Goal: Information Seeking & Learning: Learn about a topic

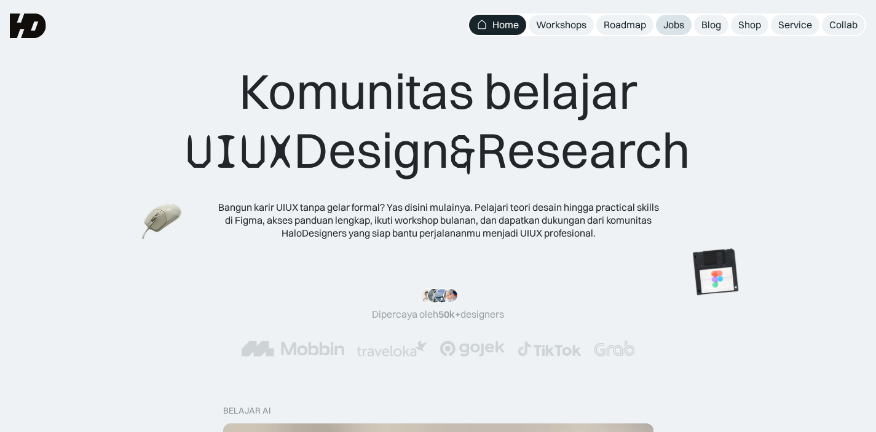
click at [675, 28] on div "Jobs" at bounding box center [674, 24] width 21 height 13
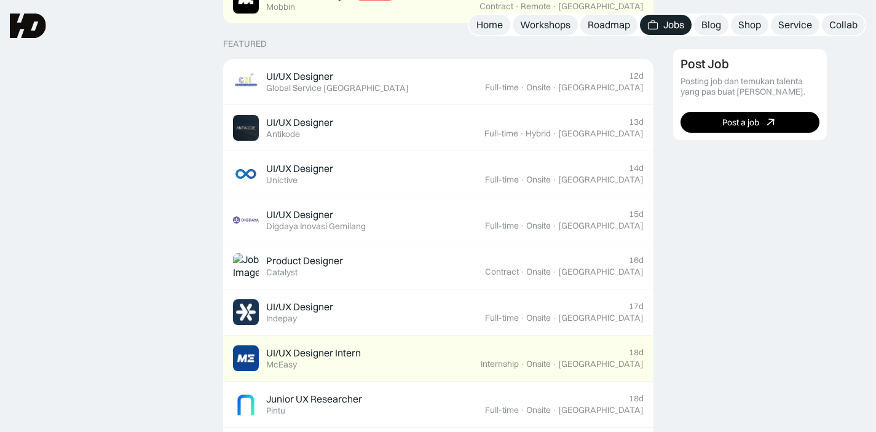
scroll to position [466, 0]
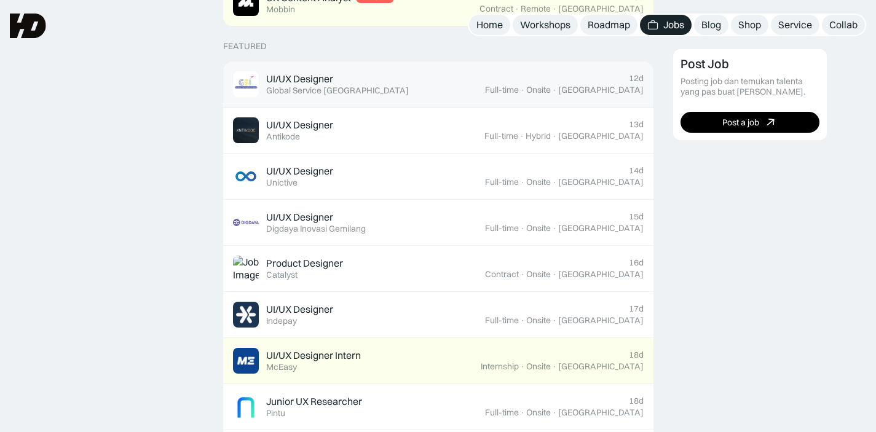
click at [442, 87] on div "UI/UX Designer Featured Global Service [GEOGRAPHIC_DATA]" at bounding box center [359, 84] width 252 height 26
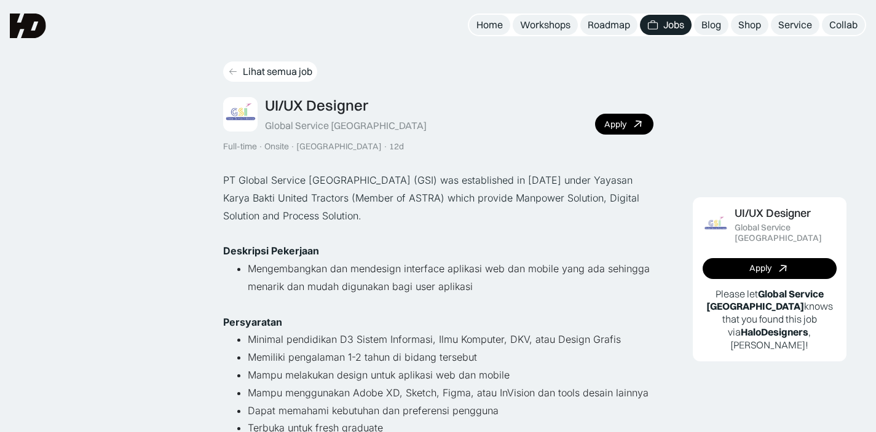
click at [263, 66] on div "Lihat semua job" at bounding box center [277, 71] width 69 height 13
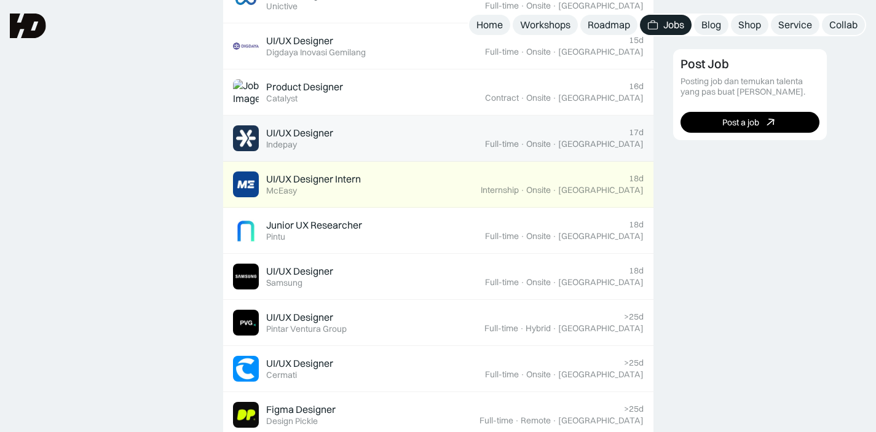
scroll to position [420, 0]
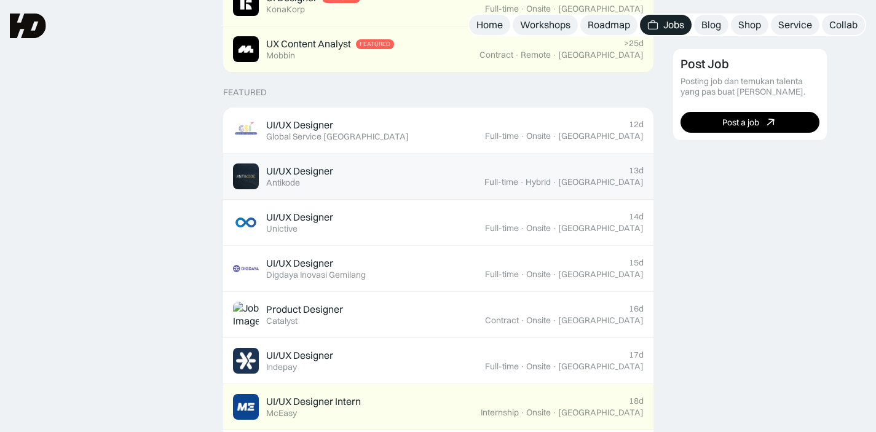
click at [404, 170] on div "UI/UX Designer Featured Antikode" at bounding box center [359, 177] width 252 height 26
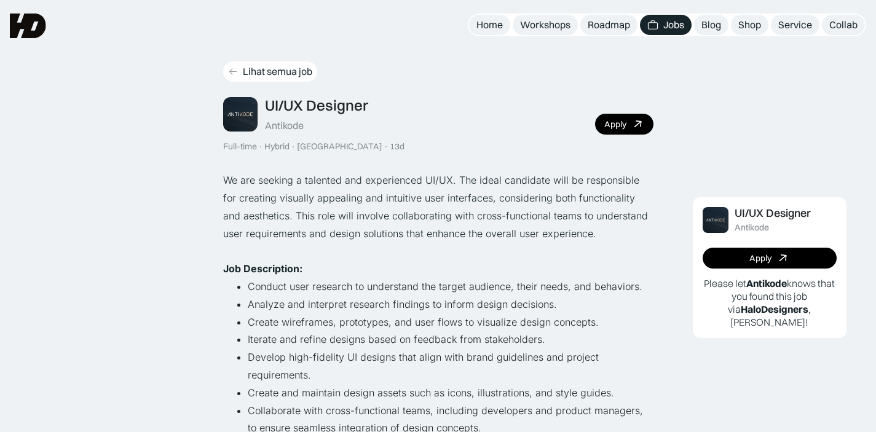
click at [286, 74] on div "Lihat semua job" at bounding box center [277, 71] width 69 height 13
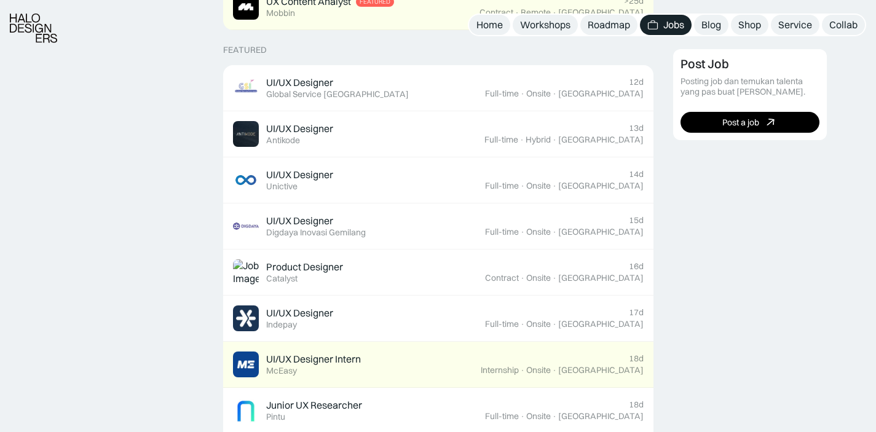
scroll to position [481, 0]
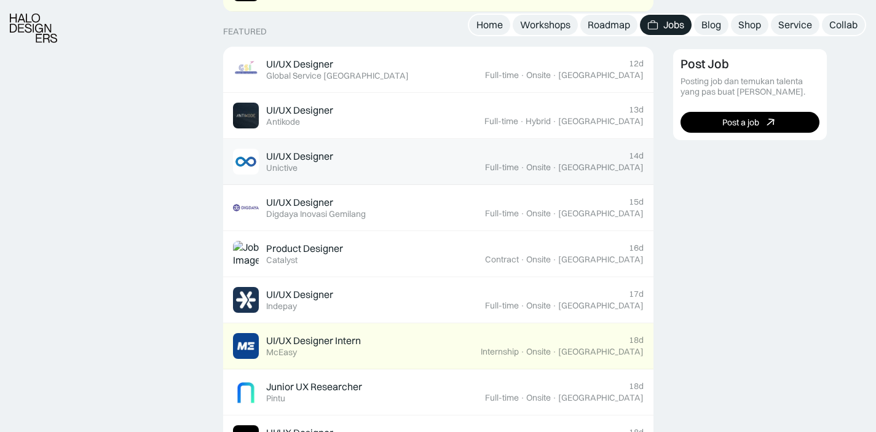
click at [434, 142] on link "UI/UX Designer Featured Unictive 14d Full-time · Onsite · [GEOGRAPHIC_DATA]" at bounding box center [438, 162] width 430 height 46
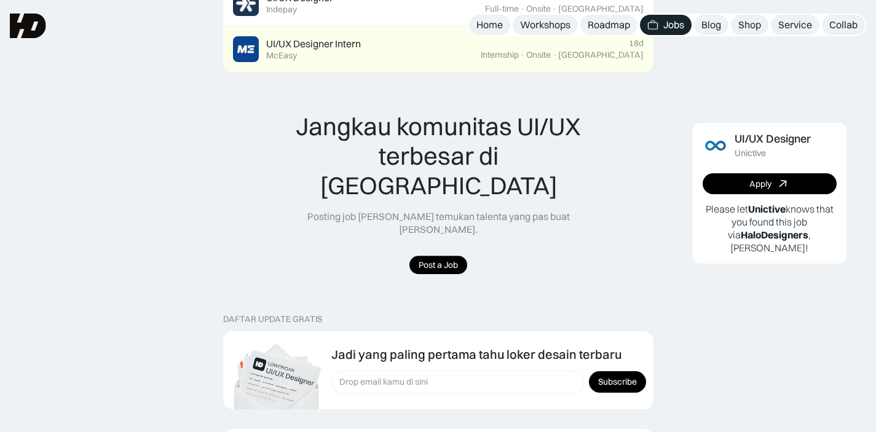
scroll to position [765, 0]
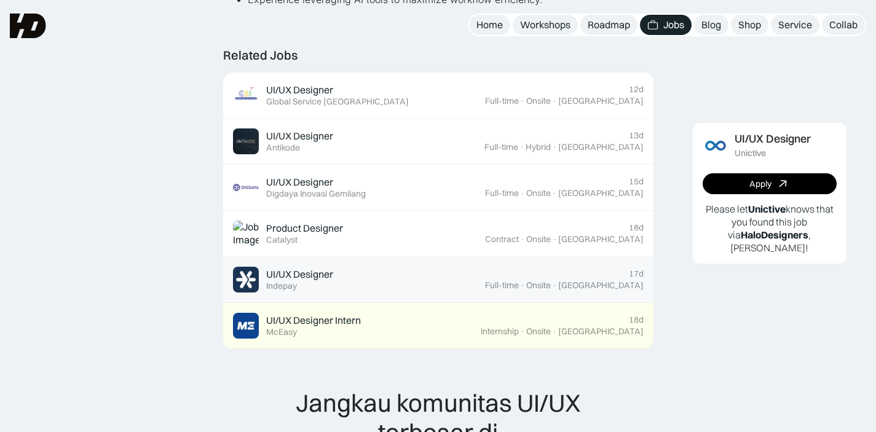
click at [392, 267] on div "UI/UX Designer Featured Indepay" at bounding box center [359, 280] width 252 height 26
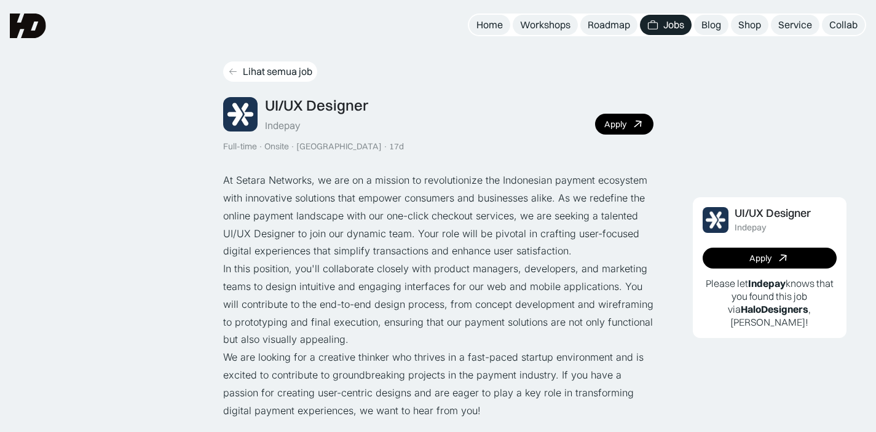
click at [285, 72] on div "Lihat semua job" at bounding box center [277, 71] width 69 height 13
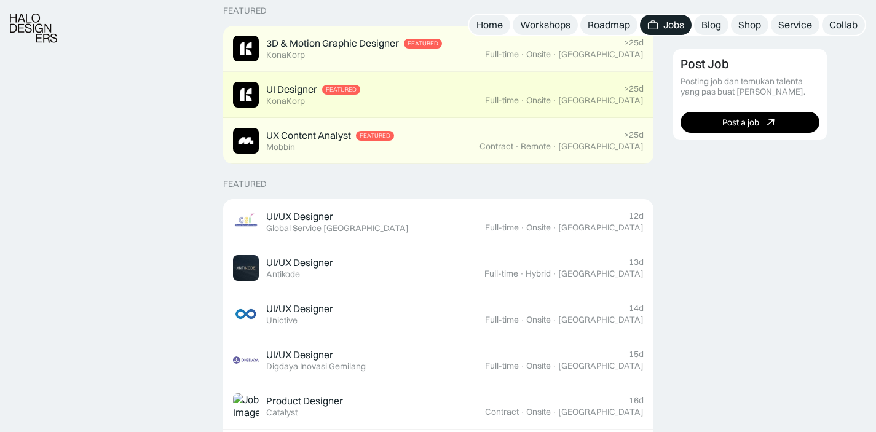
scroll to position [475, 0]
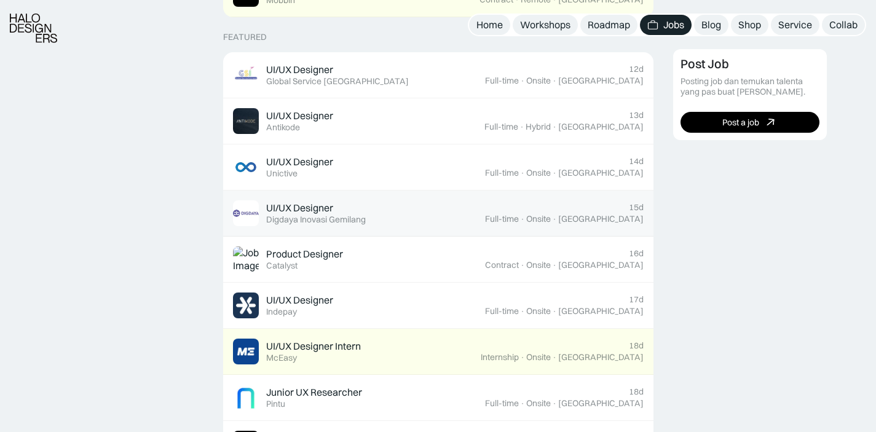
click at [409, 208] on div "UI/UX Designer Featured Digdaya Inovasi Gemilang" at bounding box center [359, 213] width 252 height 26
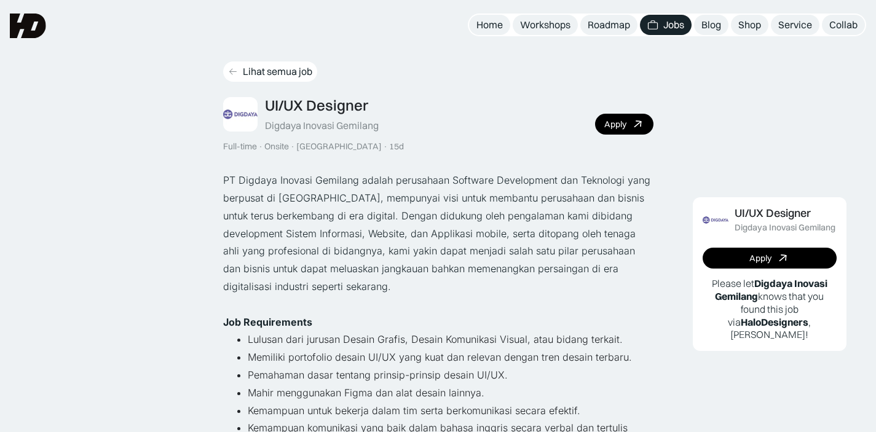
click at [261, 69] on div "Lihat semua job" at bounding box center [277, 71] width 69 height 13
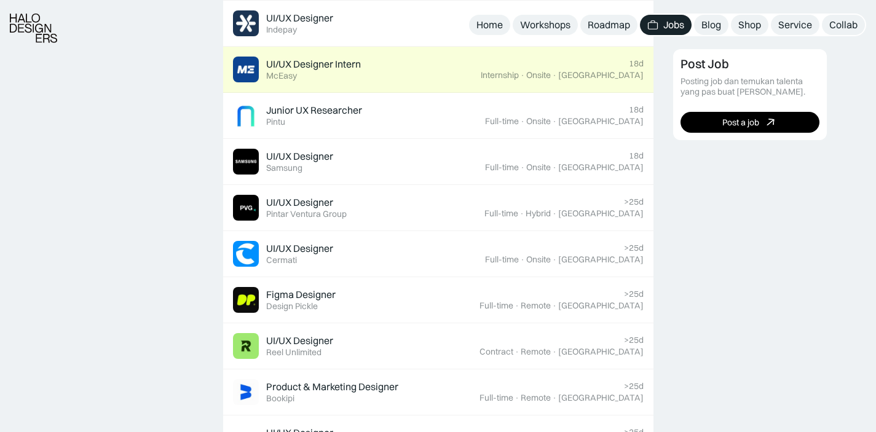
scroll to position [759, 0]
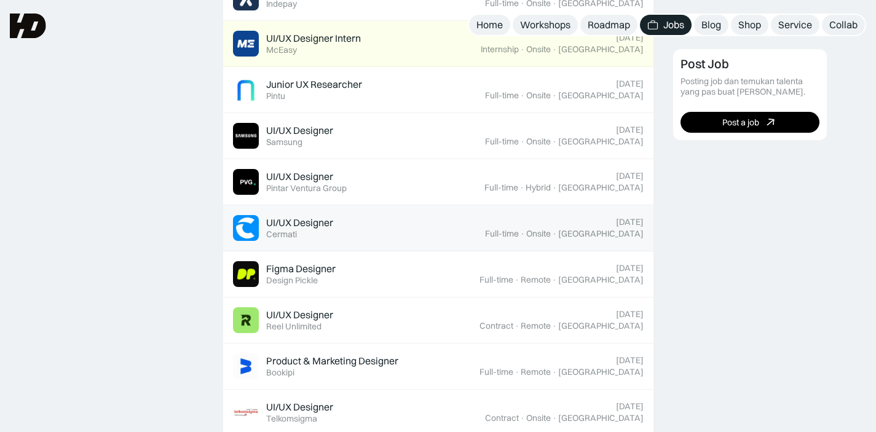
scroll to position [759, 0]
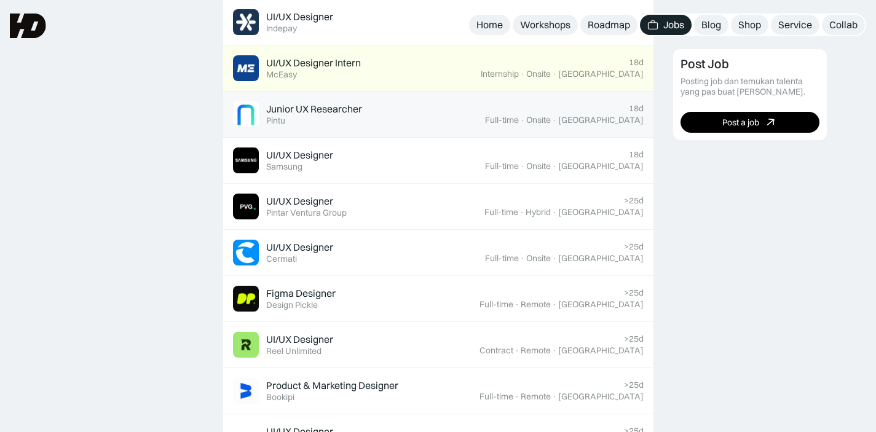
click at [438, 110] on div "Junior UX Researcher Featured Pintu" at bounding box center [359, 114] width 252 height 26
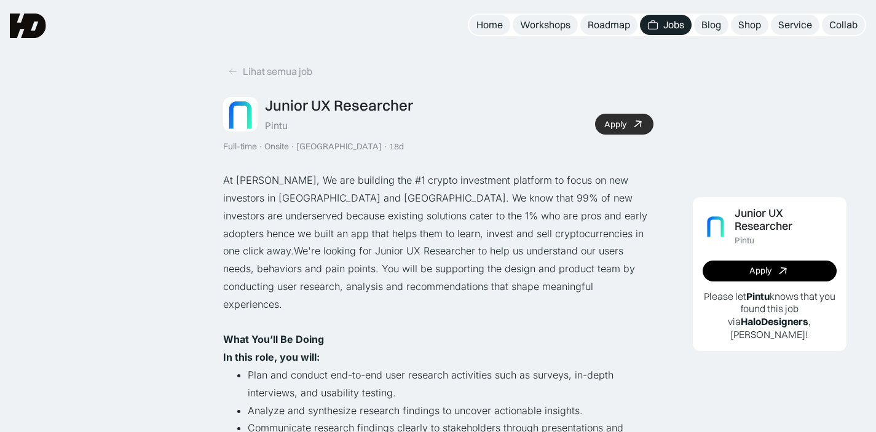
click at [609, 119] on div "Apply" at bounding box center [616, 124] width 22 height 10
